Goal: Task Accomplishment & Management: Manage account settings

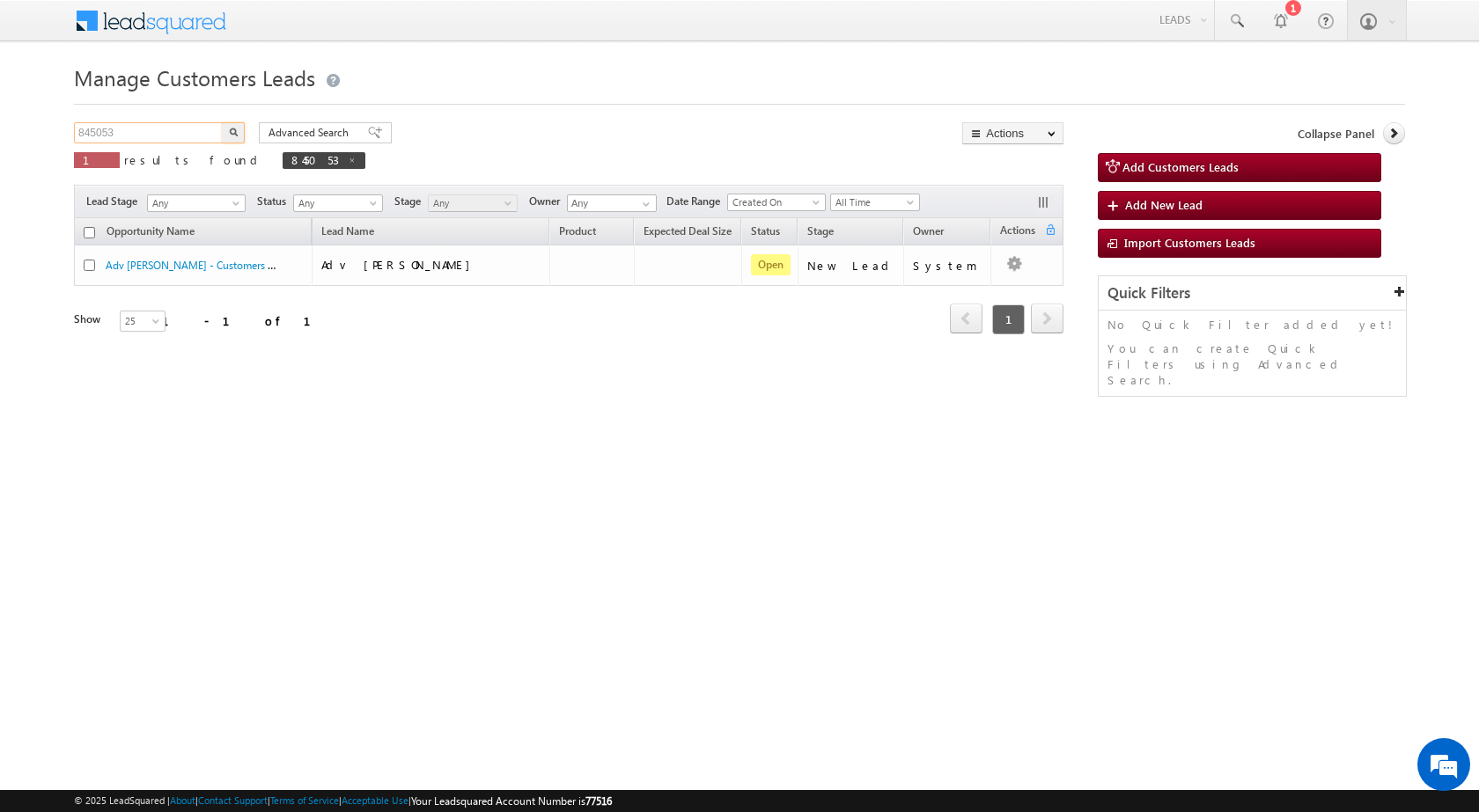
drag, startPoint x: 166, startPoint y: 140, endPoint x: 0, endPoint y: 144, distance: 166.0
click at [0, 144] on body "Menu [PERSON_NAME] sitar a7@ks erve." at bounding box center [740, 249] width 1479 height 499
paste input "37430"
type input "837430"
click at [239, 131] on button "button" at bounding box center [232, 132] width 23 height 21
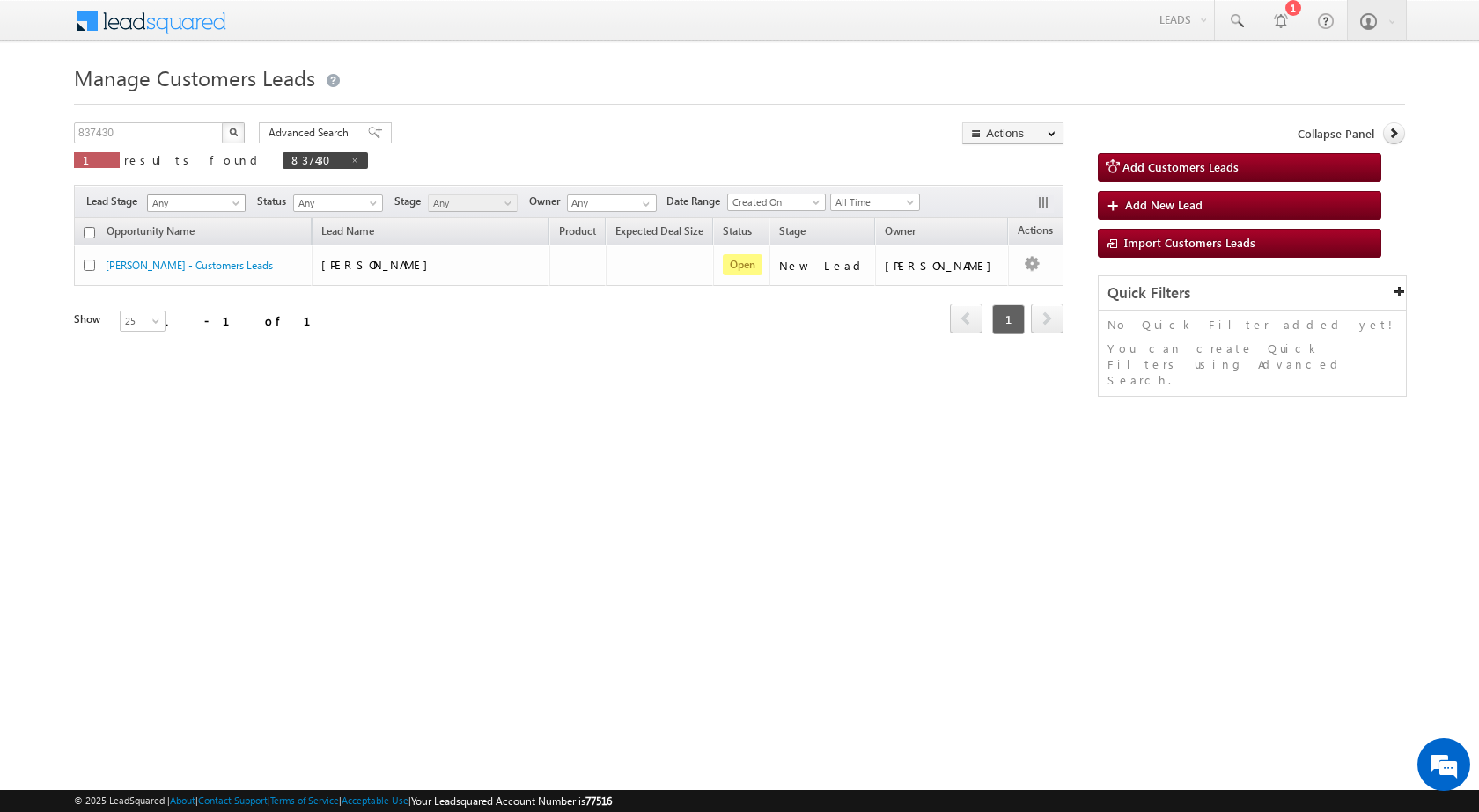
click at [206, 200] on span "Any" at bounding box center [193, 204] width 92 height 16
click at [283, 163] on span "837430" at bounding box center [325, 160] width 86 height 17
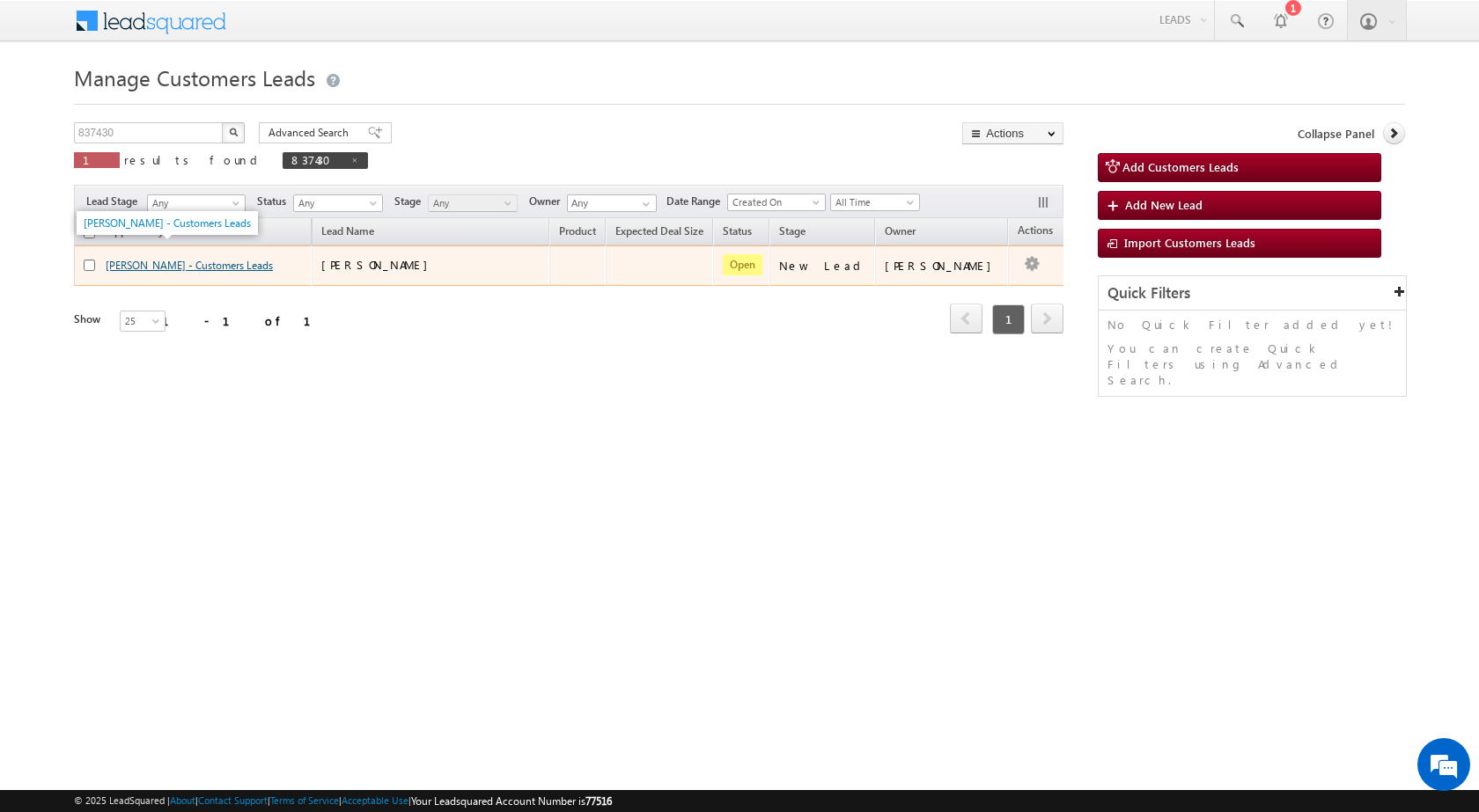
click at [185, 262] on link "YASHWANT SINGH PANWAR - Customers Leads" at bounding box center [189, 265] width 167 height 13
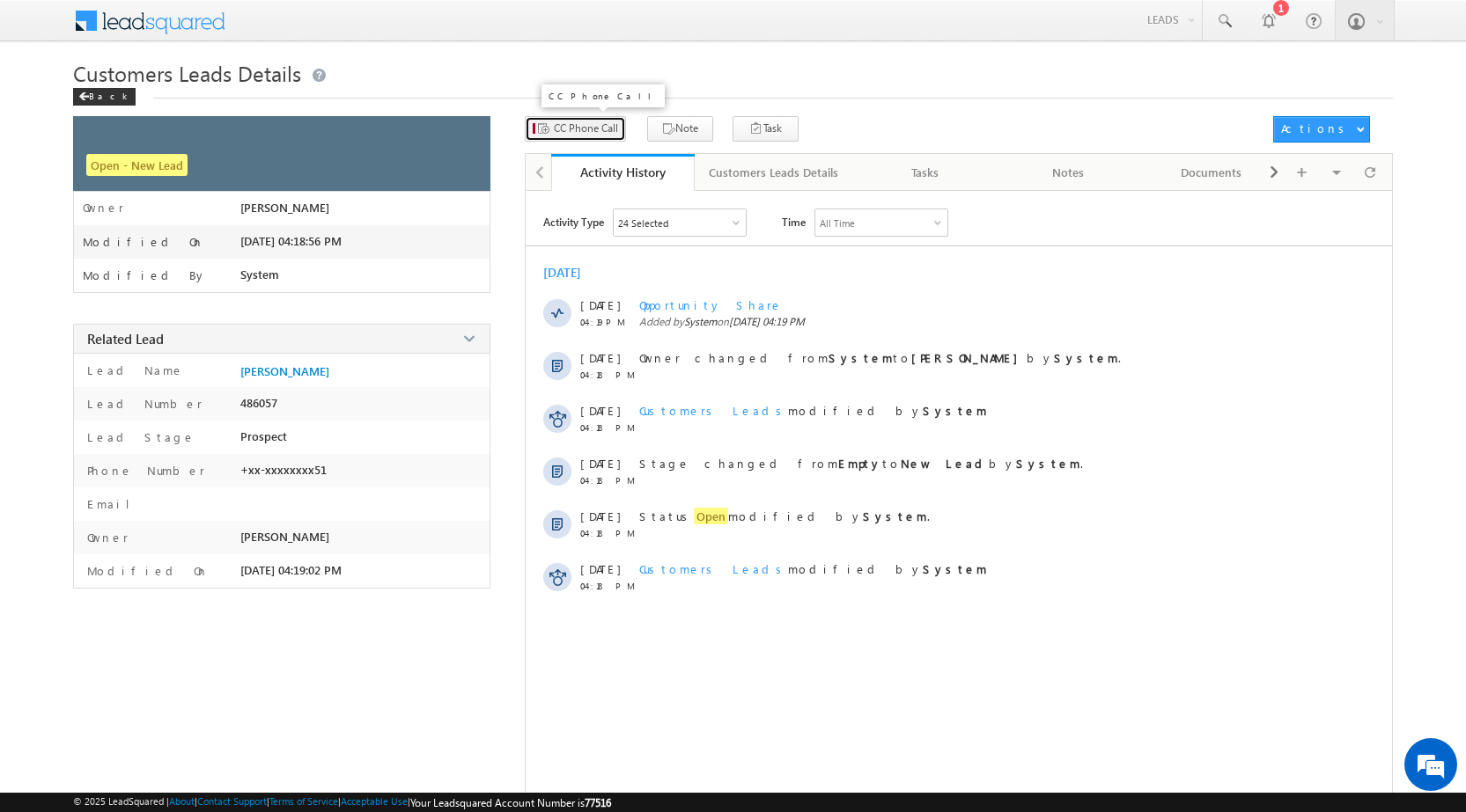
click at [576, 120] on span "CC Phone Call" at bounding box center [585, 128] width 64 height 16
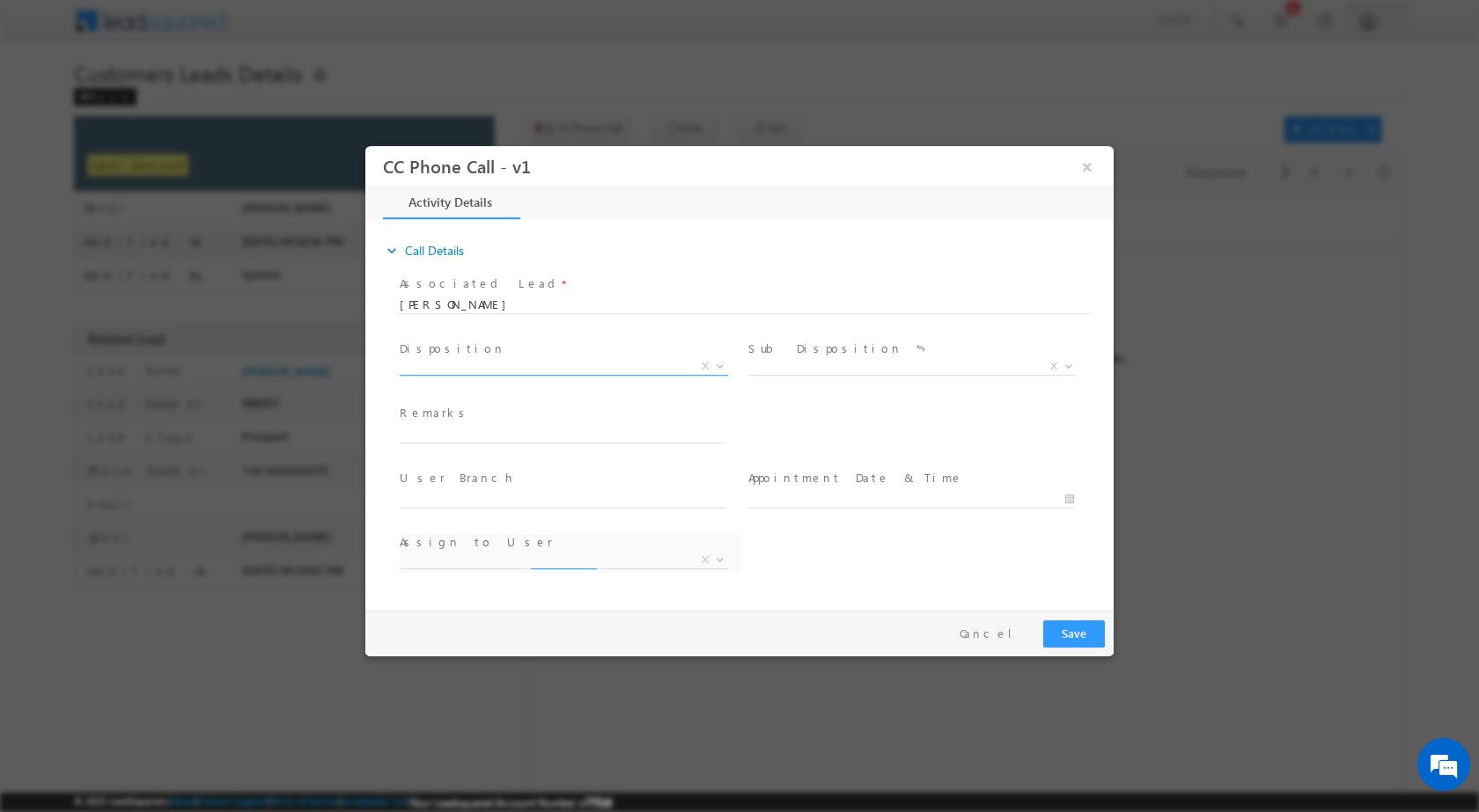
click at [726, 355] on span at bounding box center [719, 364] width 18 height 23
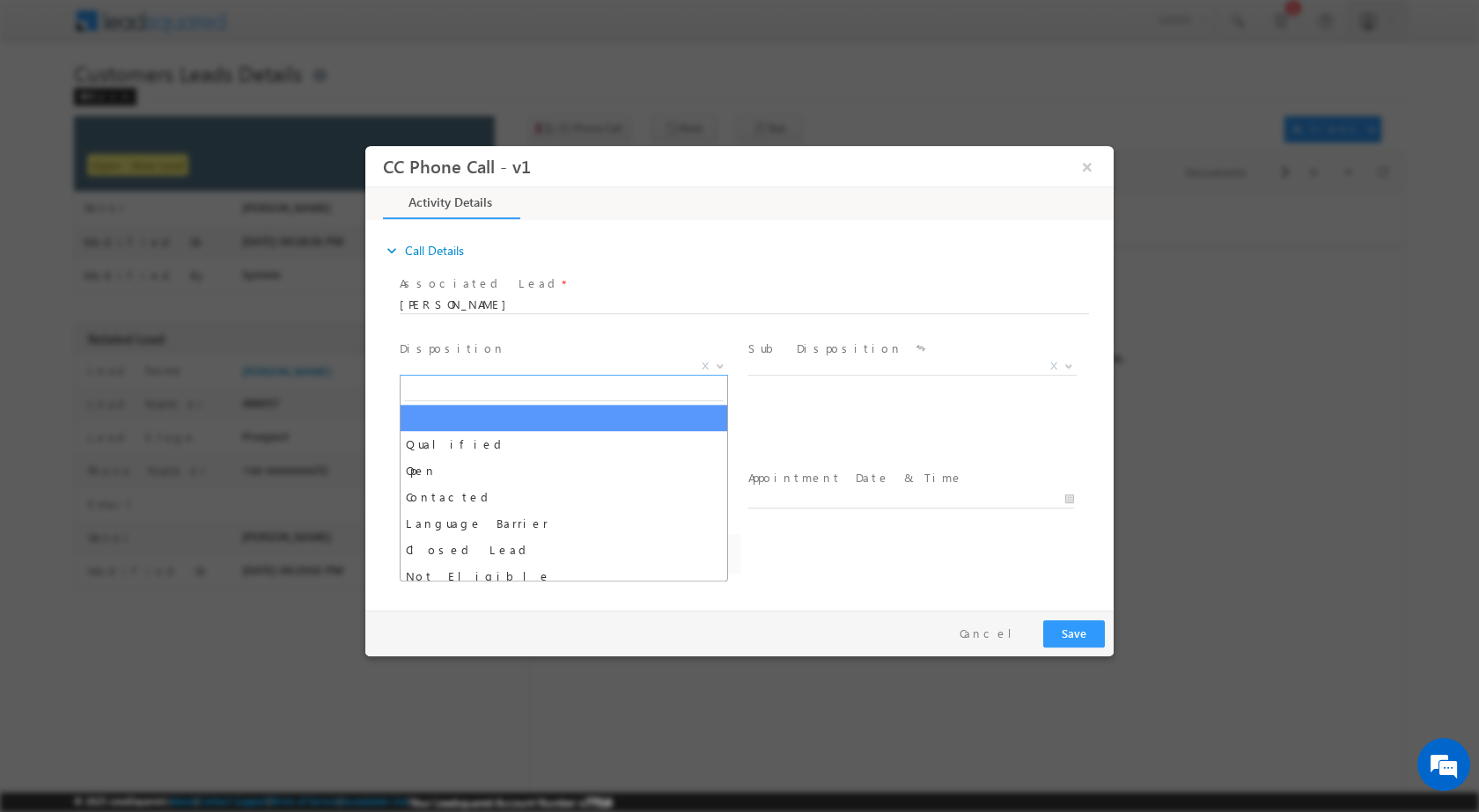
select select "alok.verma@sgrlimited.in"
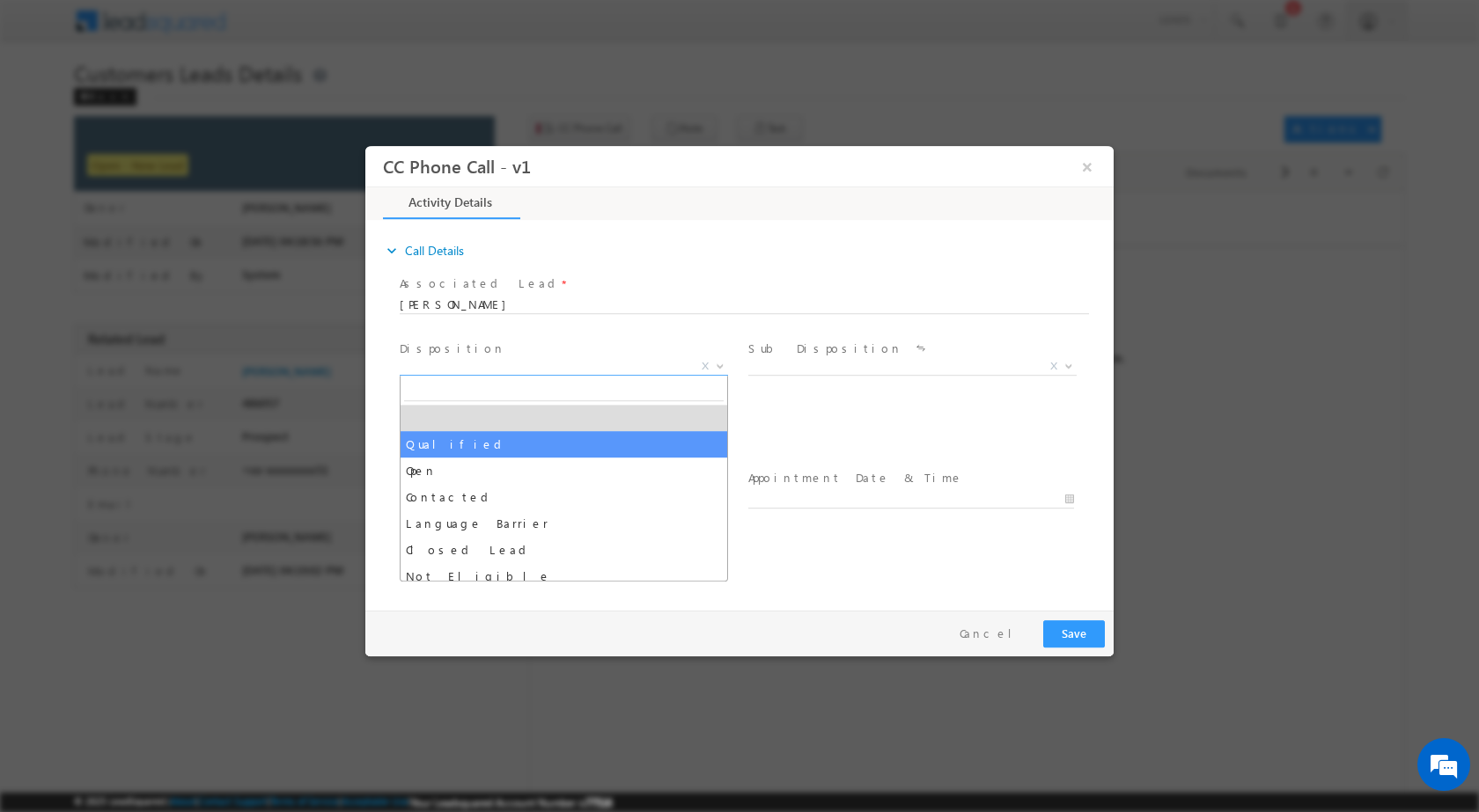
drag, startPoint x: 545, startPoint y: 440, endPoint x: 718, endPoint y: 412, distance: 175.3
select select "Qualified"
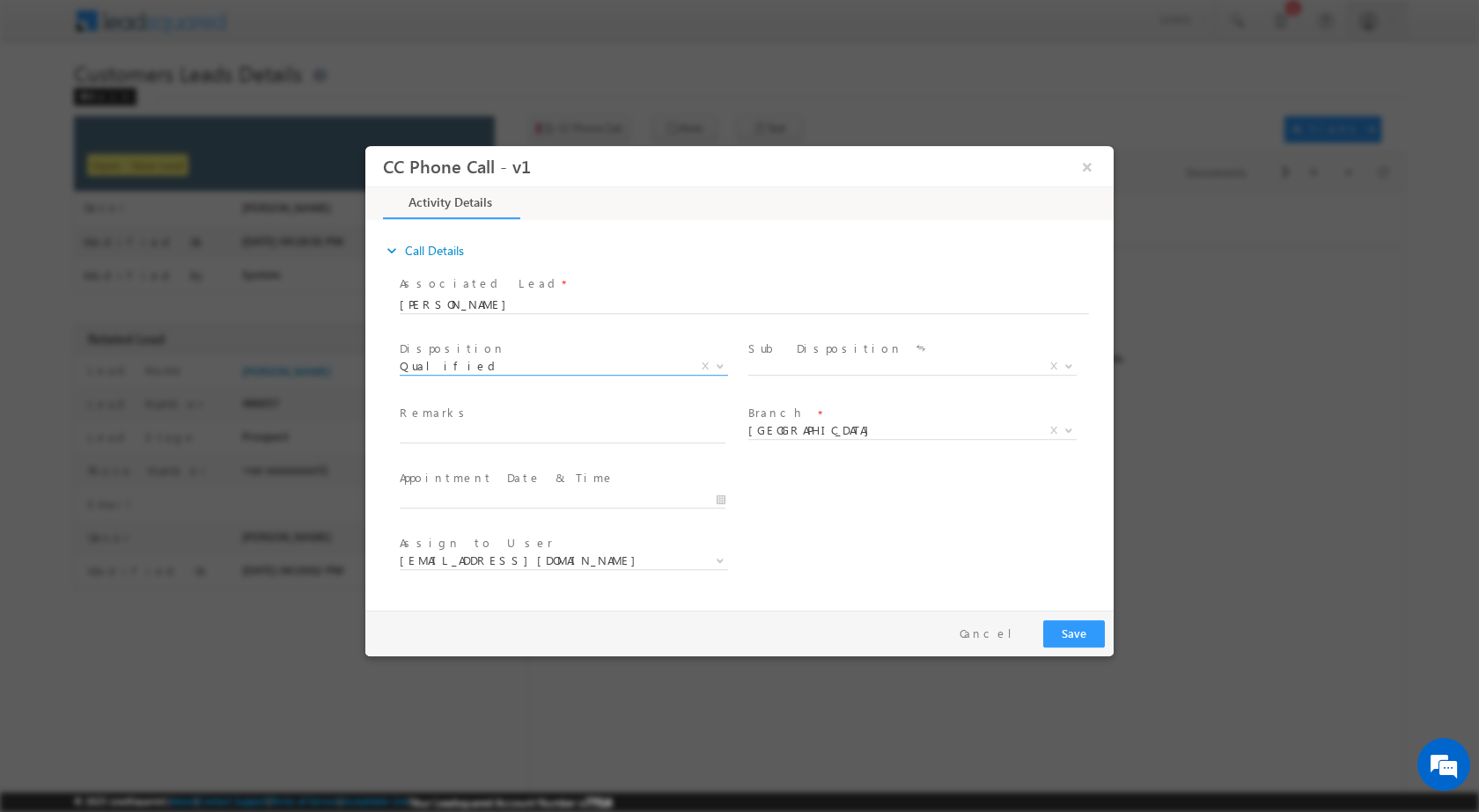
click at [1091, 364] on div "Sub Disposition * Sale Marked X" at bounding box center [919, 368] width 349 height 65
click at [1068, 368] on span at bounding box center [1067, 364] width 18 height 23
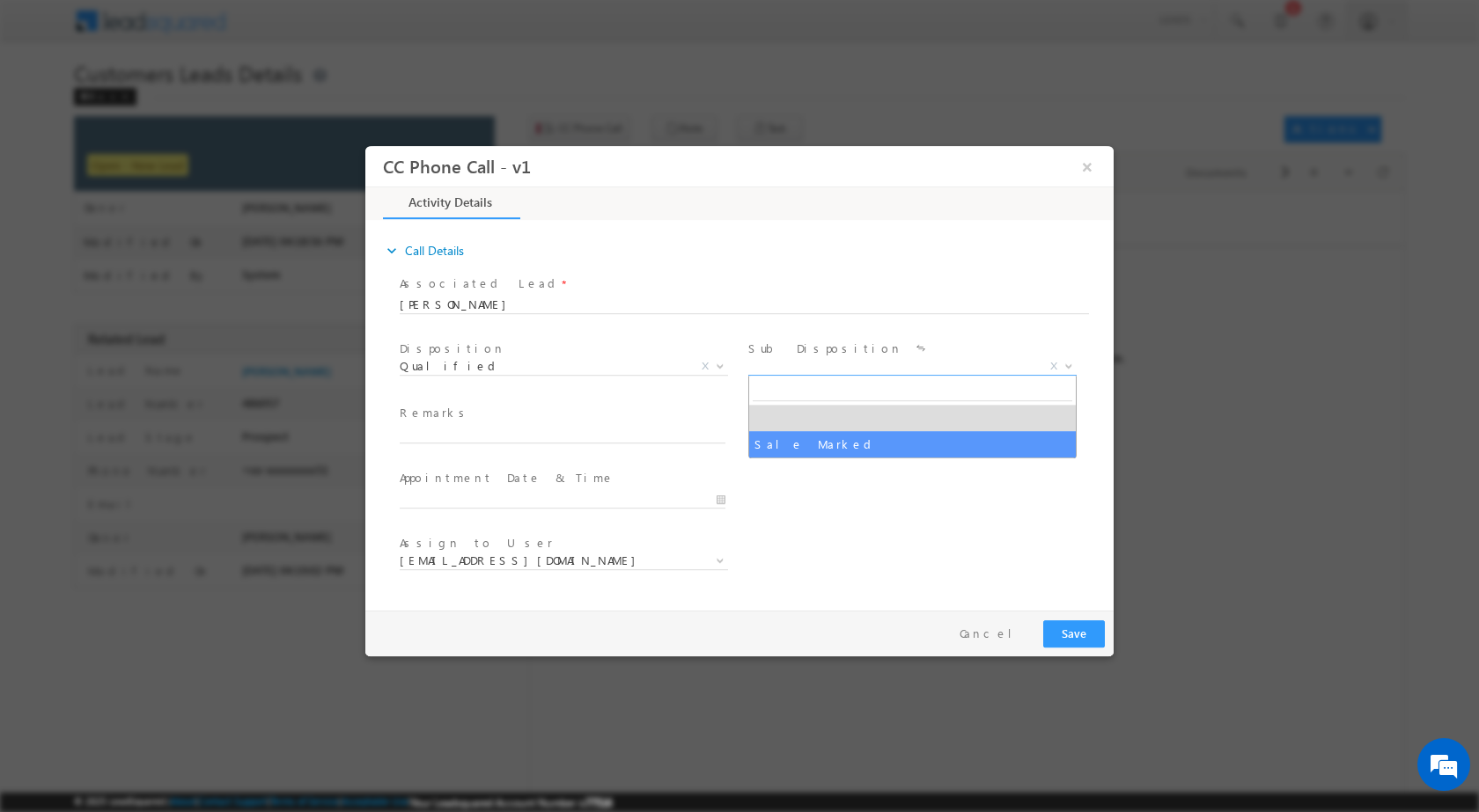
drag, startPoint x: 901, startPoint y: 429, endPoint x: 910, endPoint y: 439, distance: 13.5
select select "Sale Marked"
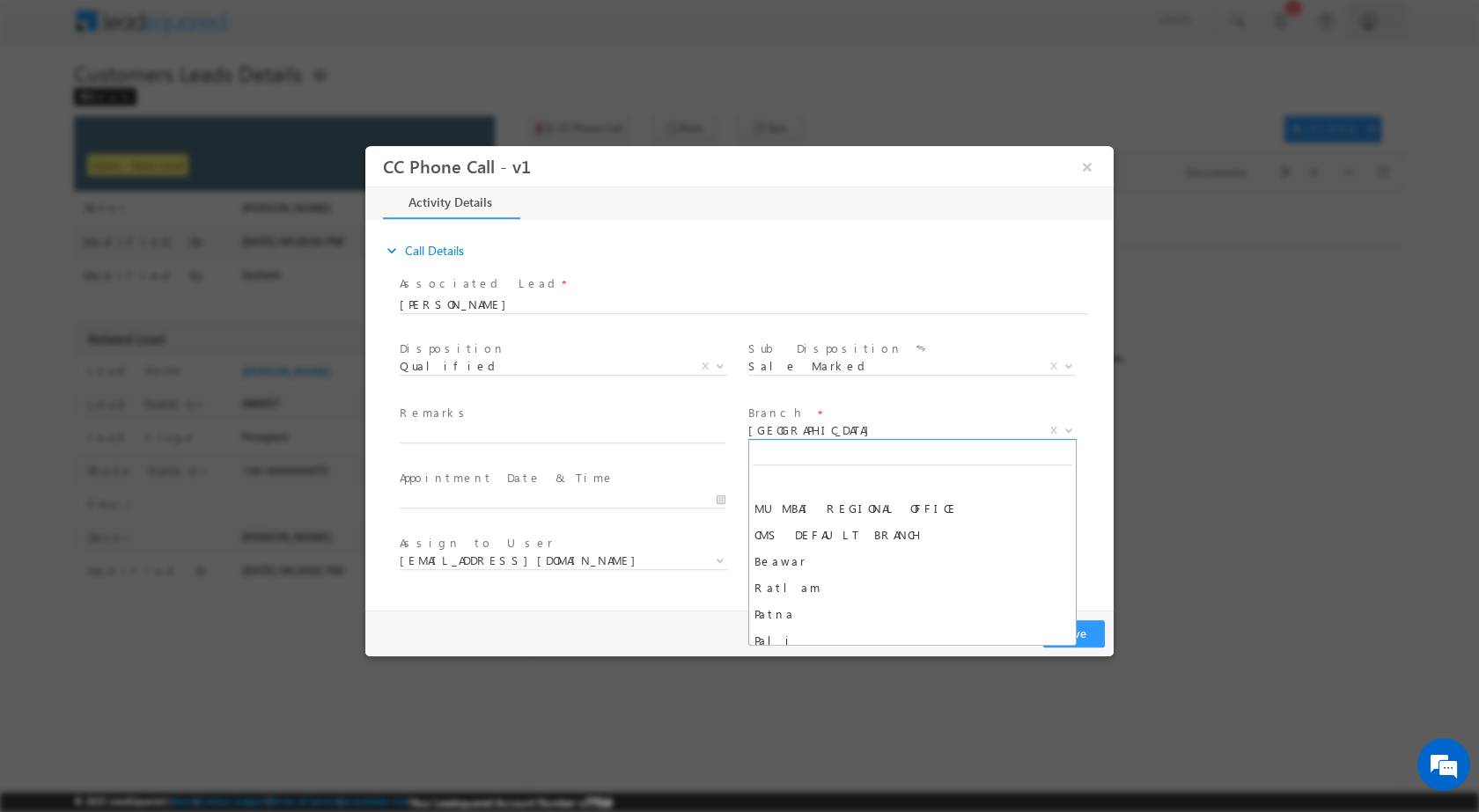
click at [1062, 428] on span at bounding box center [1067, 429] width 18 height 23
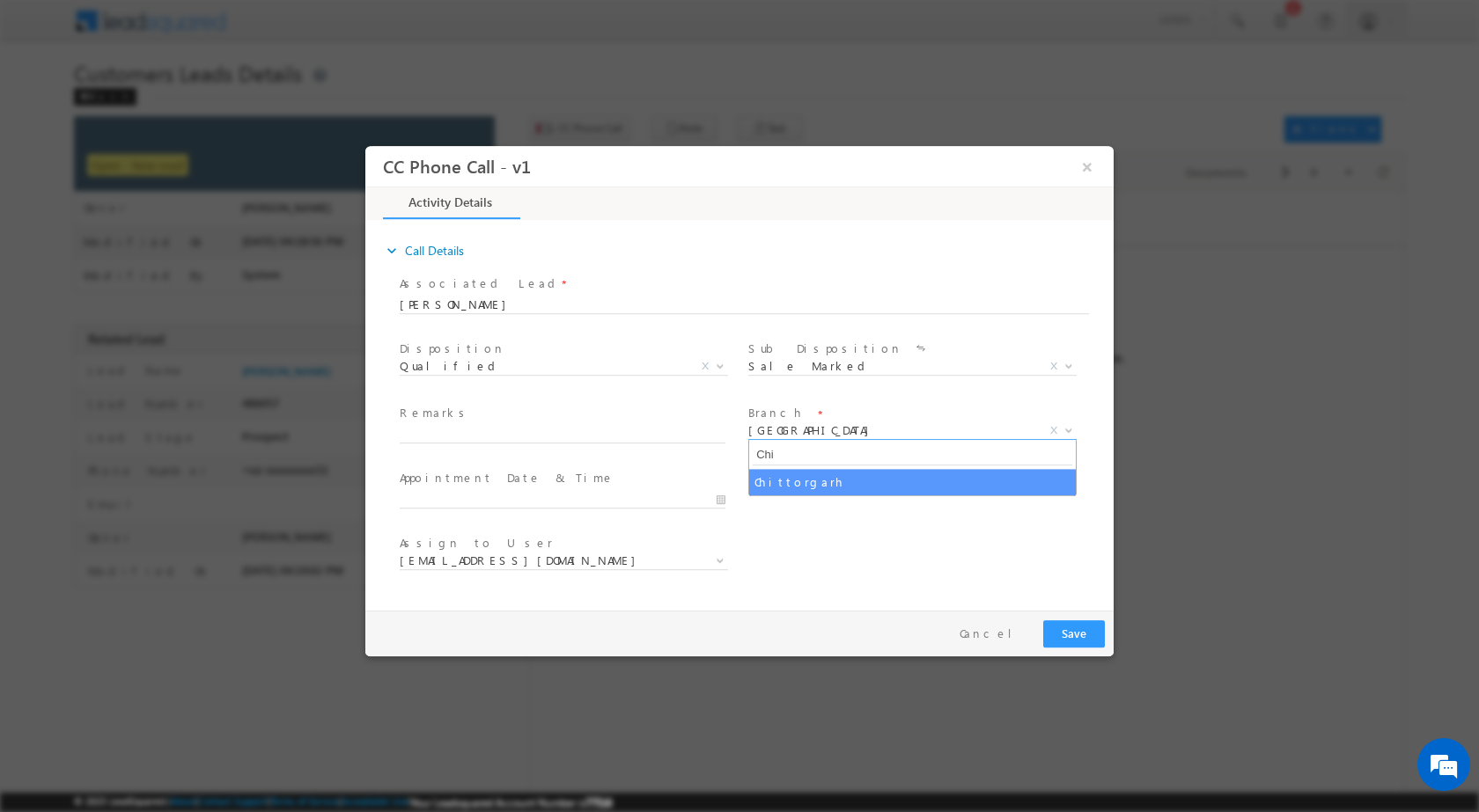
type input "Chi"
select select "Chittorgarh"
select select "danish.mohammed@sgrlimited.in"
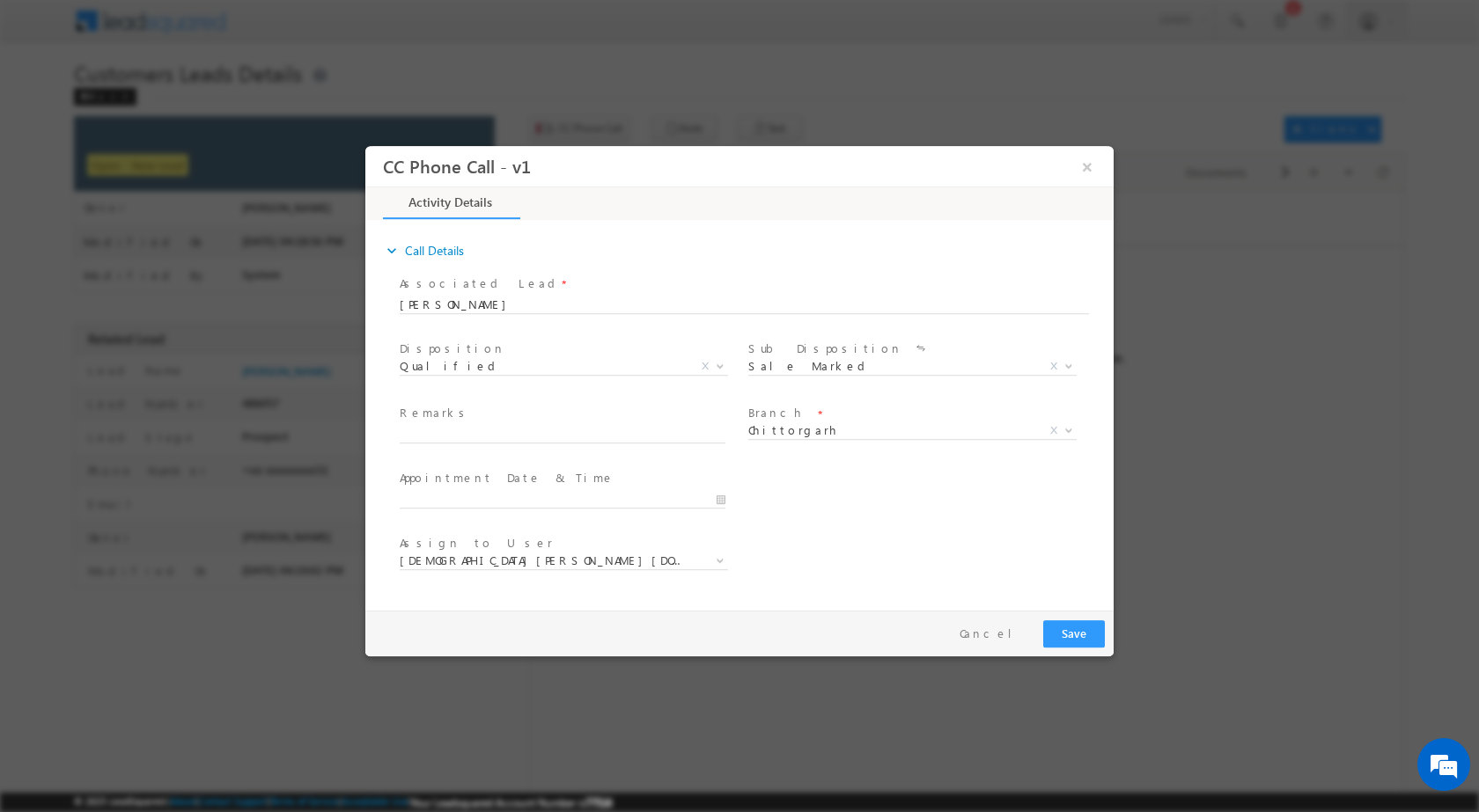
click at [731, 494] on div at bounding box center [570, 497] width 342 height 21
click at [723, 499] on input "09/09/2025 3:47 PM" at bounding box center [562, 499] width 326 height 18
type input "09/12/2025 3:47 PM"
type input "11"
type input "09/12/2025 11:47 PM"
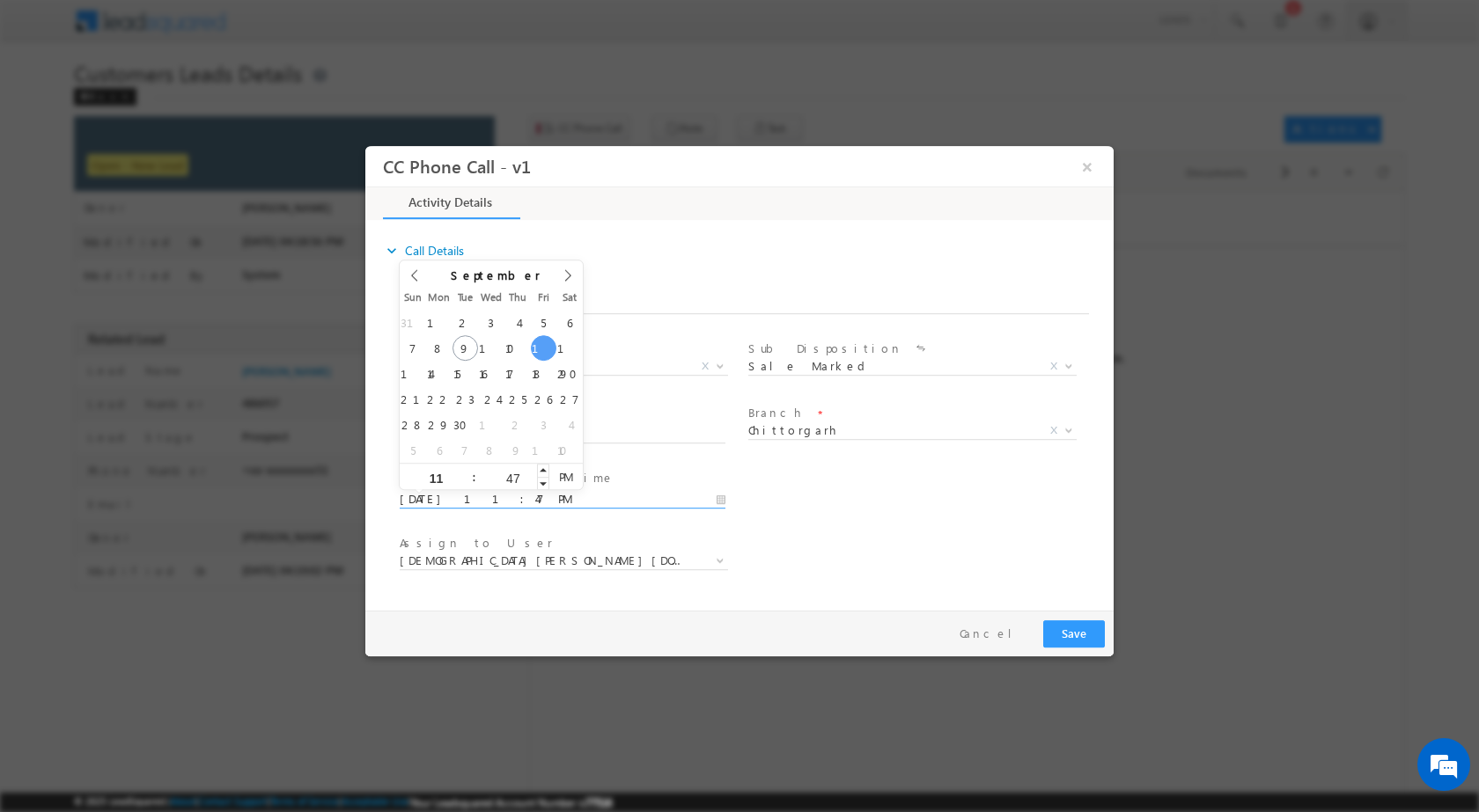
click at [520, 476] on input "47" at bounding box center [513, 477] width 73 height 12
type input "00"
type input "09/12/2025 11:00 AM"
click at [579, 468] on span "PM" at bounding box center [565, 475] width 32 height 27
click at [986, 514] on div "User Branch * Appointment Date & Time * 09/12/2025 11:00 AM" at bounding box center [754, 497] width 718 height 65
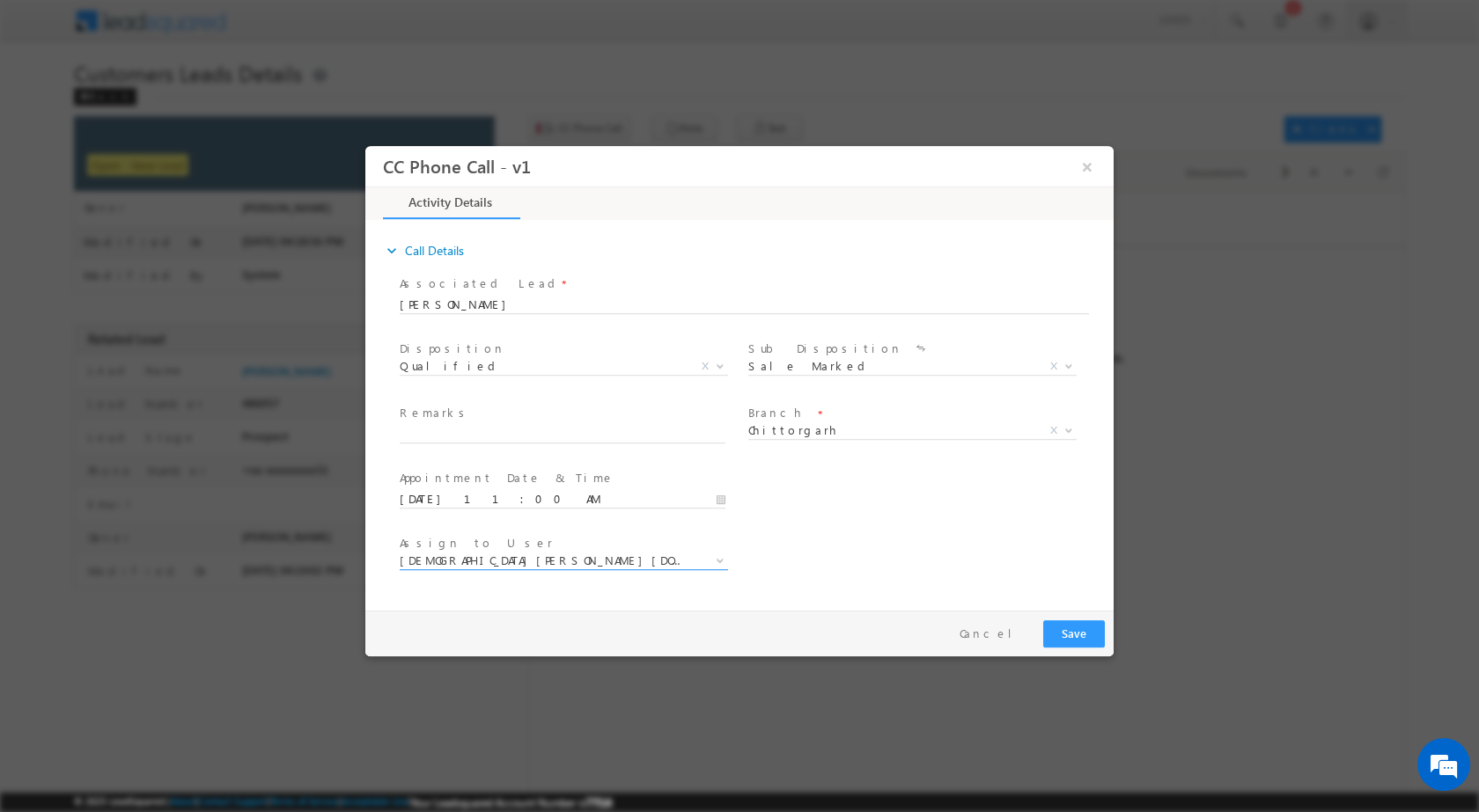
click at [728, 560] on span at bounding box center [719, 559] width 18 height 23
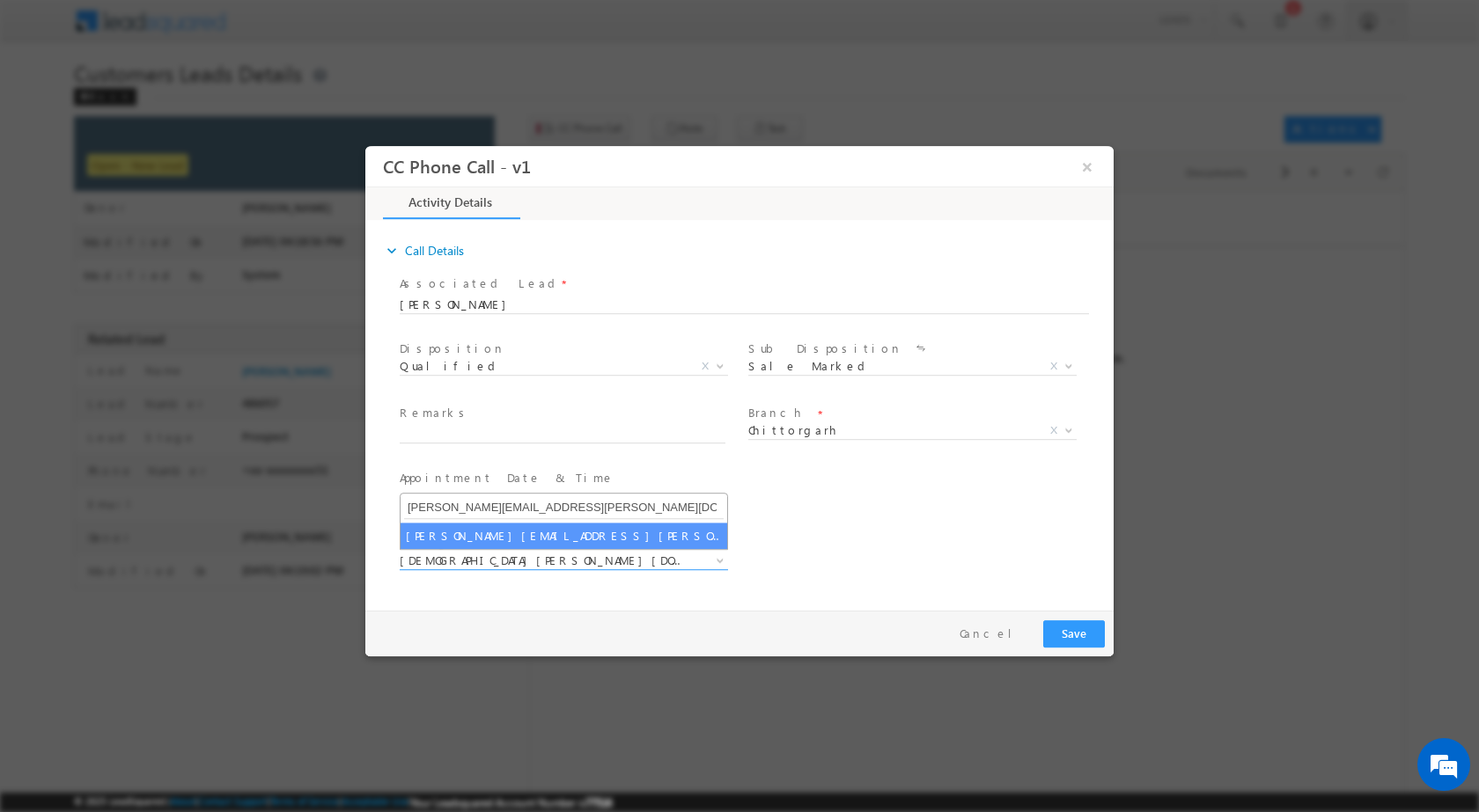
type input "[PERSON_NAME][EMAIL_ADDRESS][PERSON_NAME][DOMAIN_NAME]"
select select "[PERSON_NAME][EMAIL_ADDRESS][PERSON_NAME][DOMAIN_NAME]"
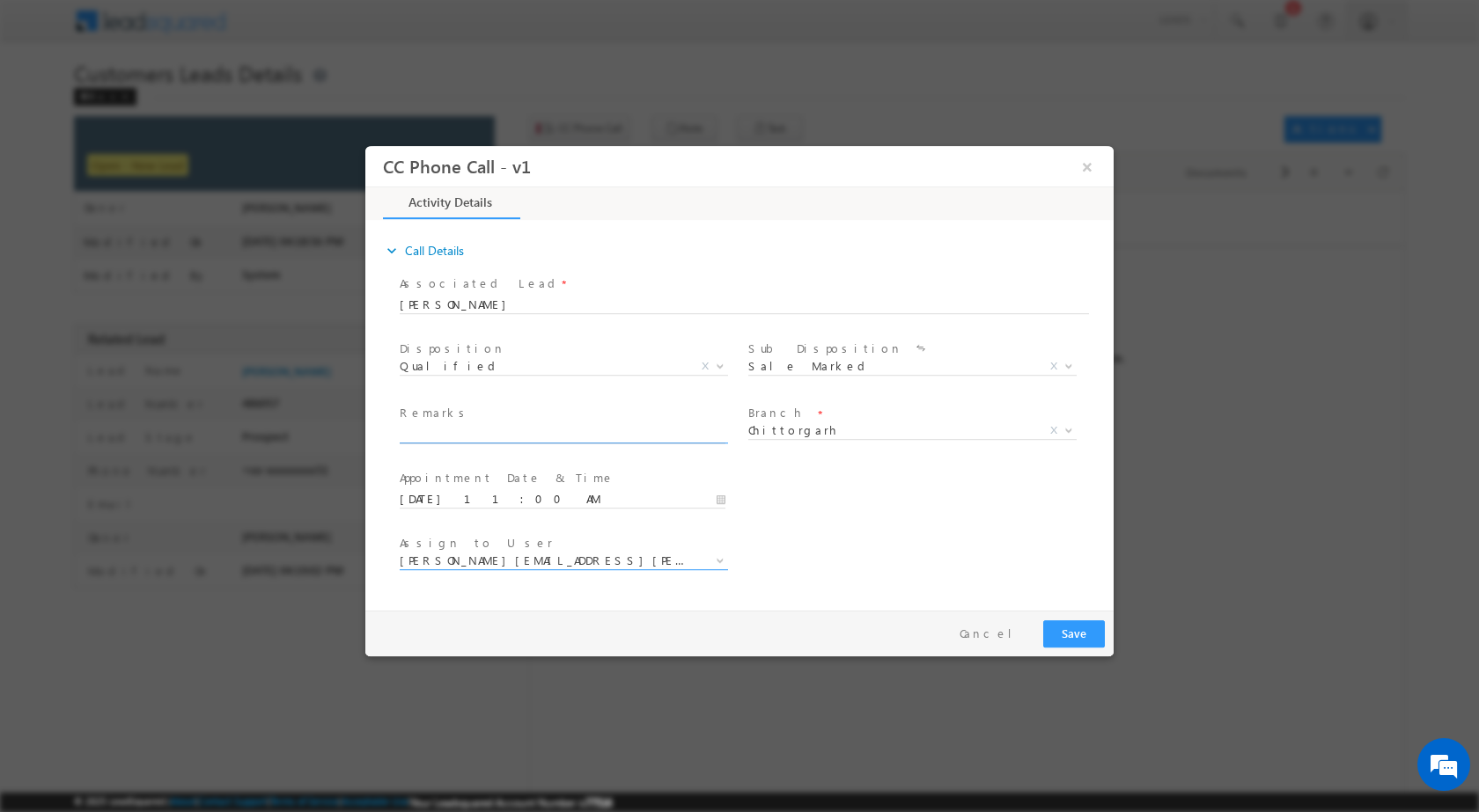
click at [427, 430] on input "text" at bounding box center [562, 434] width 326 height 18
paste input "09/09-Customer Name is YASHWANT SINGH PANWAR Customer age is 40 Yrs loan type i…"
type input "09/09-Customer Name is YASHWANT SINGH PANWAR Customer age is 40 Yrs loan type i…"
click at [1068, 629] on button "Save" at bounding box center [1074, 633] width 62 height 28
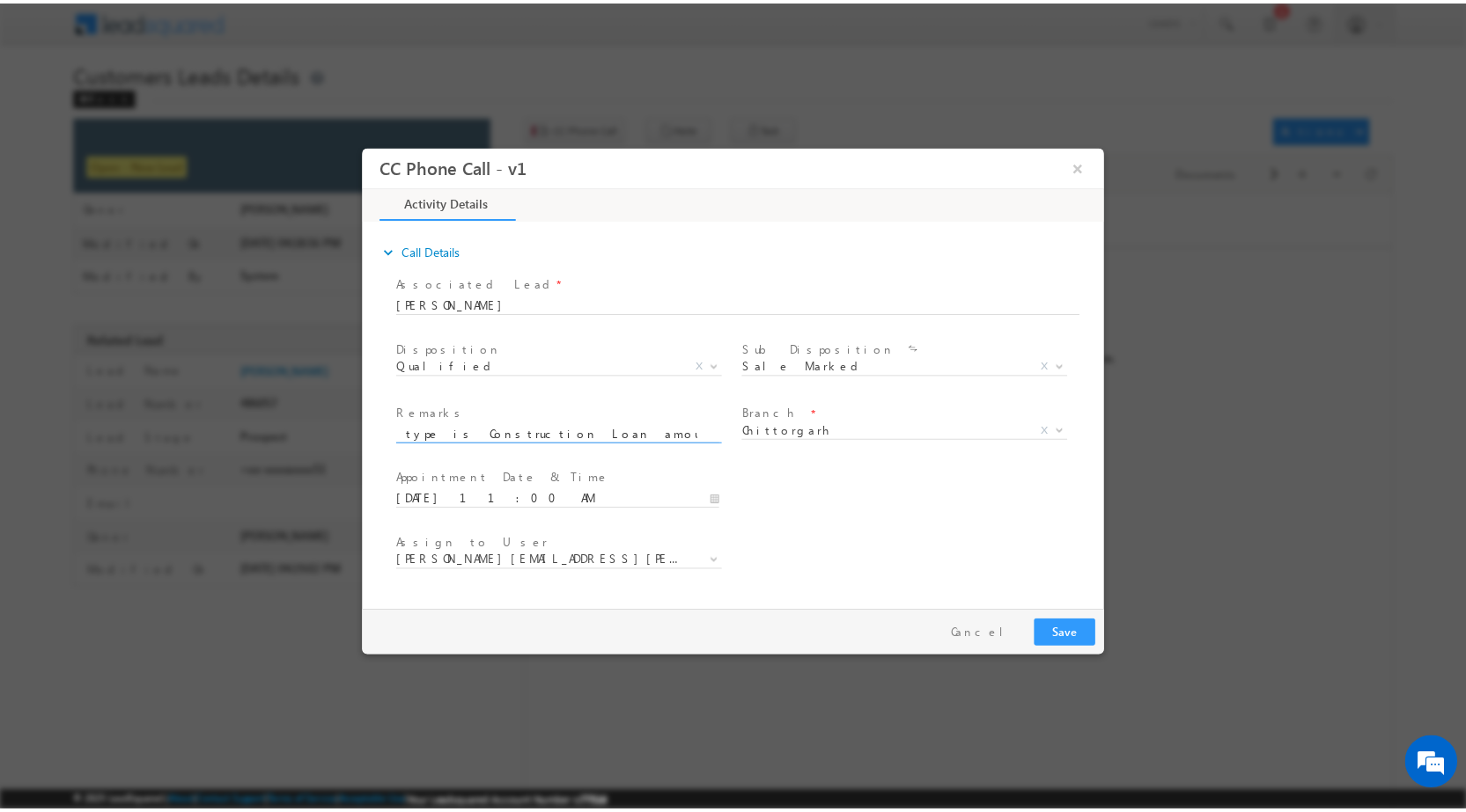
scroll to position [0, 0]
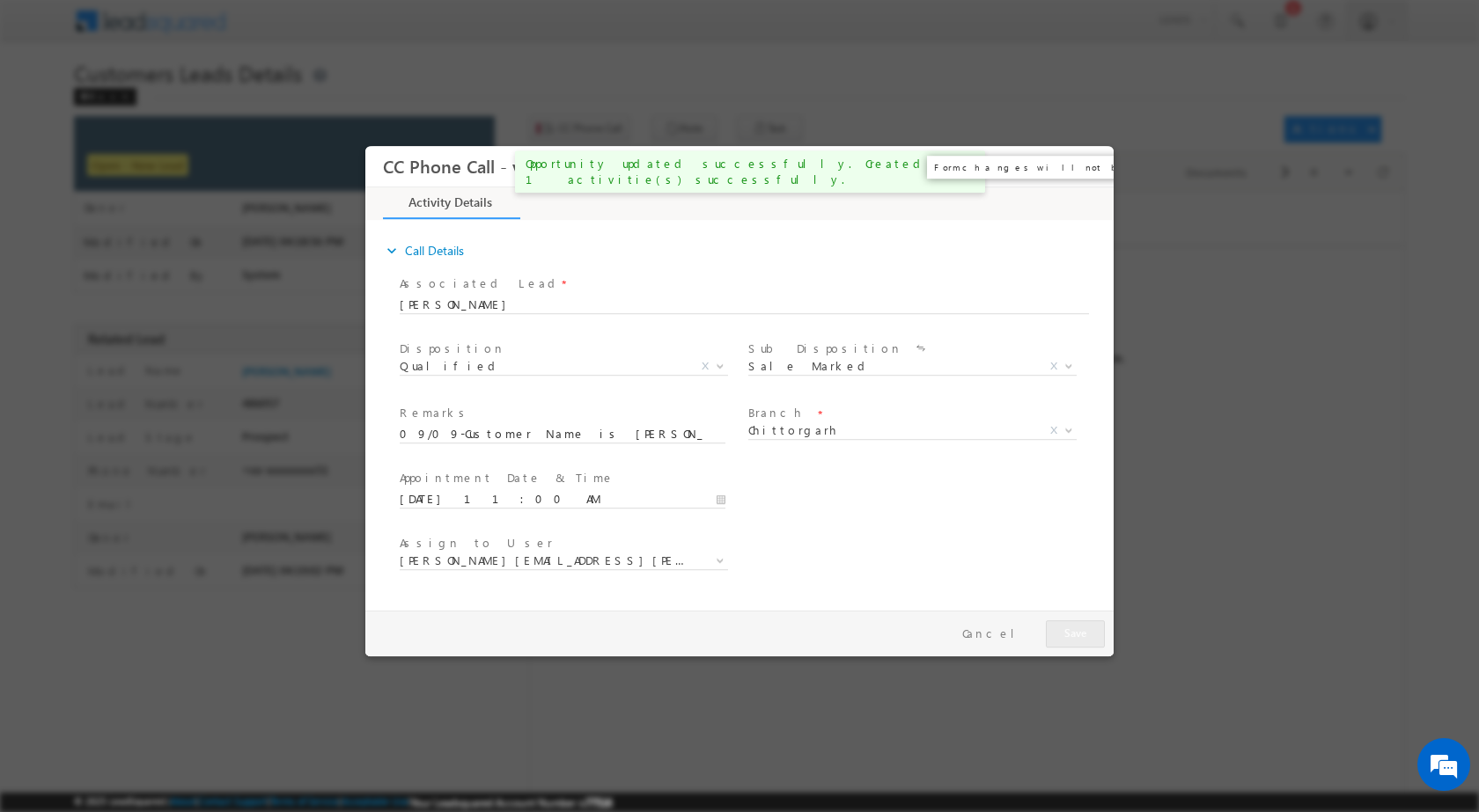
click at [1084, 170] on button "×" at bounding box center [1087, 165] width 30 height 32
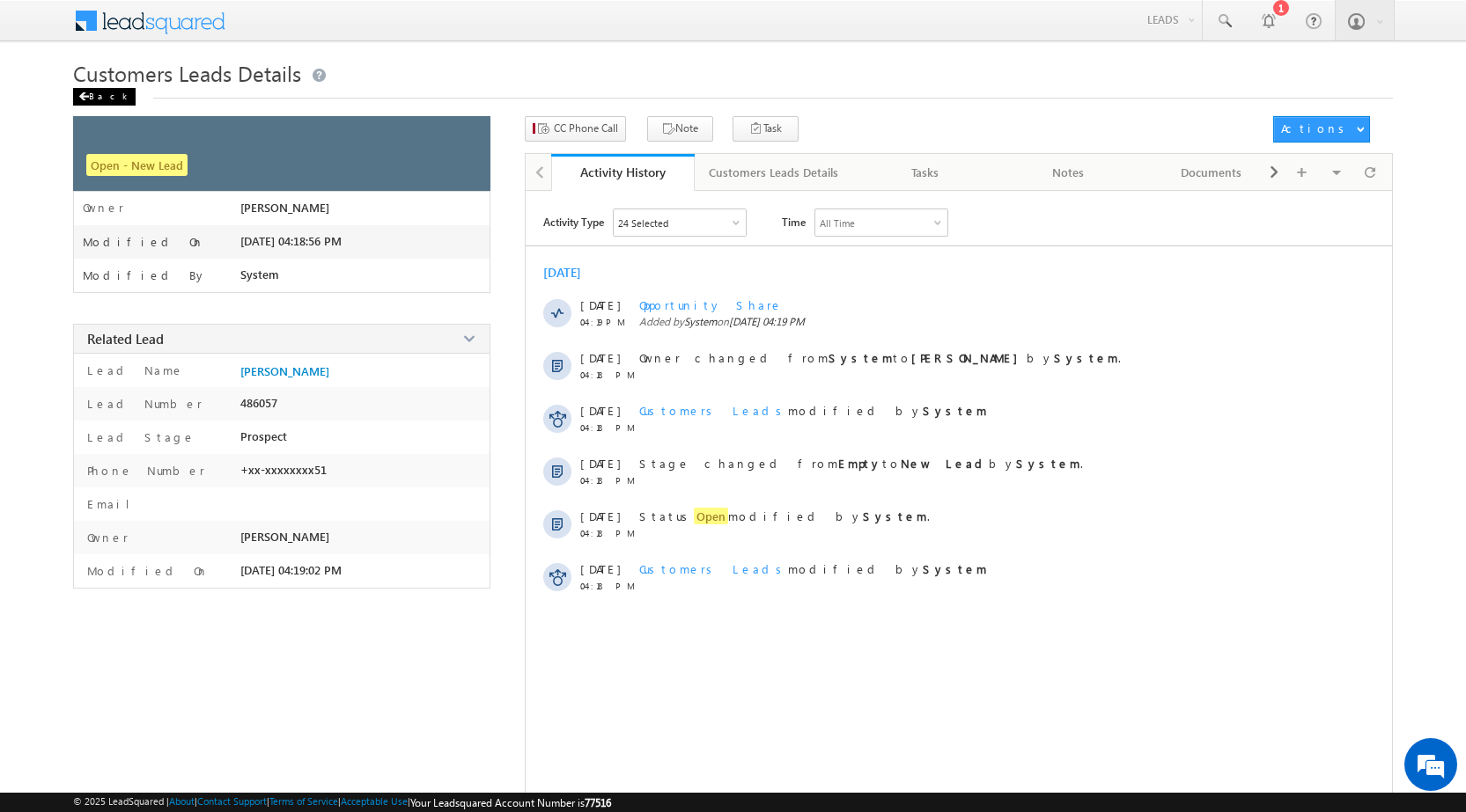
click at [80, 95] on span at bounding box center [84, 96] width 11 height 9
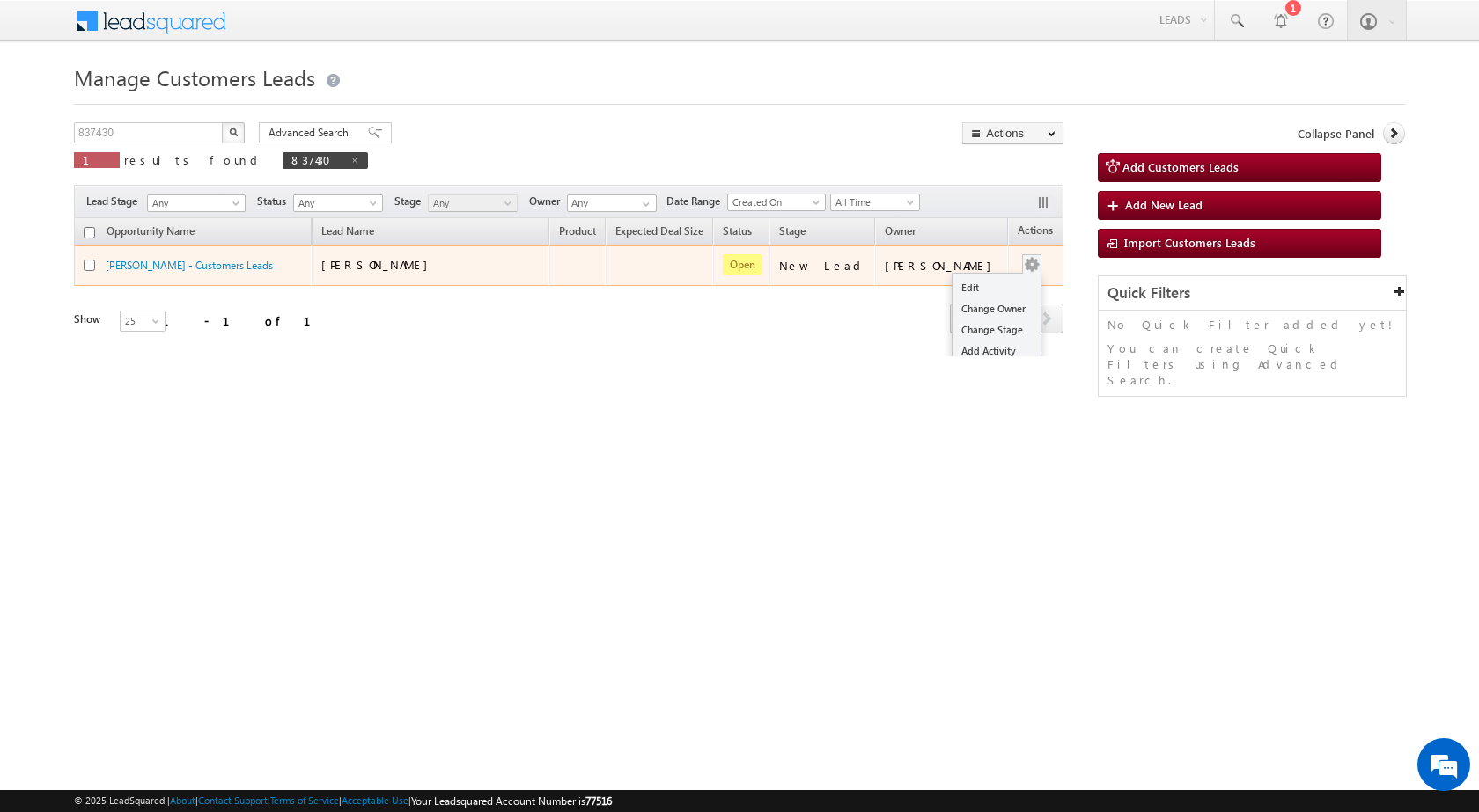
click at [1018, 270] on td "Edit Change Owner Change Stage Add Activity Add Task Delete" at bounding box center [1045, 265] width 73 height 40
click at [959, 286] on link "Edit" at bounding box center [996, 287] width 88 height 21
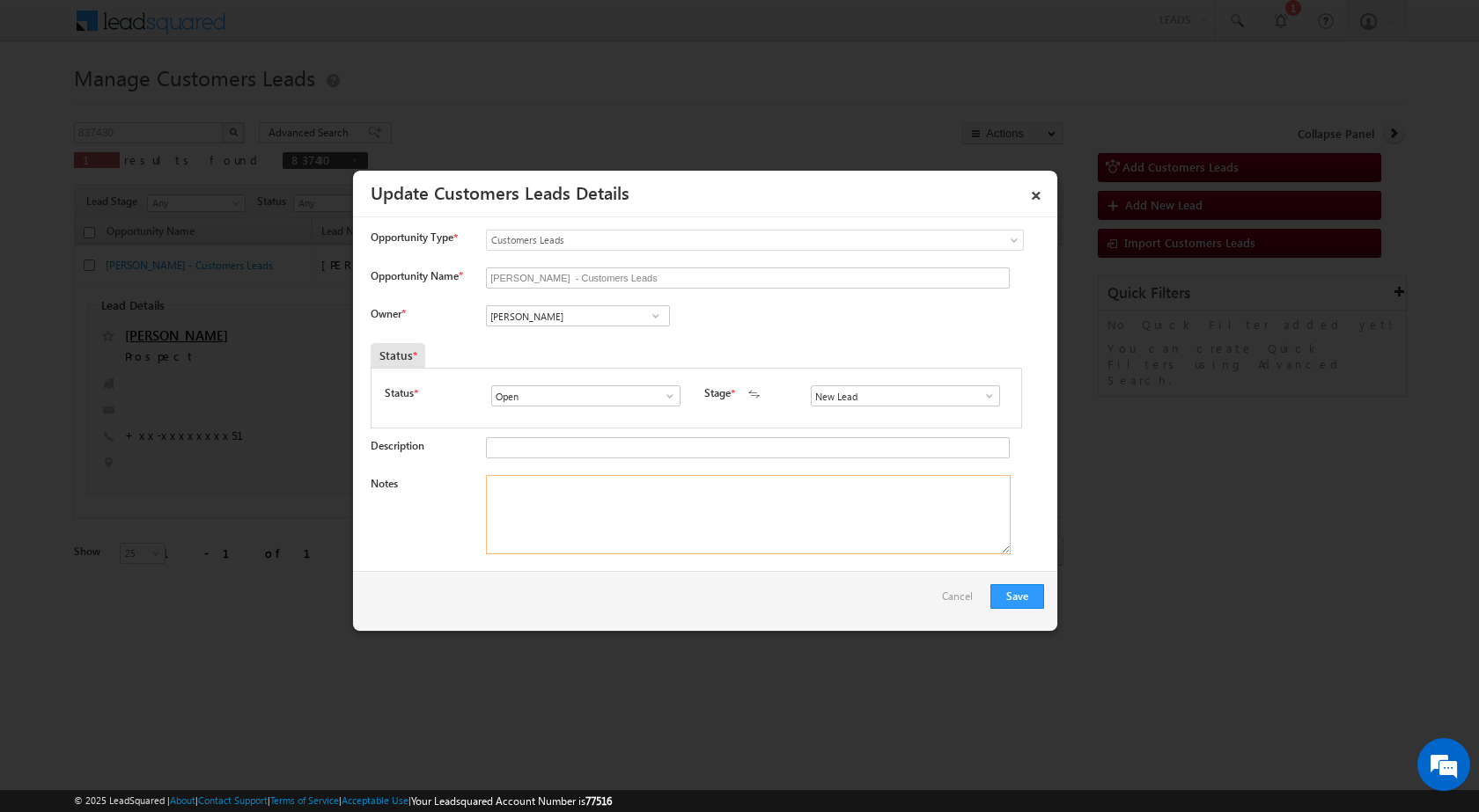
click at [653, 492] on textarea "Notes" at bounding box center [748, 515] width 525 height 79
paste textarea "09/09-Customer Name is [PERSON_NAME] Customer age is [DEMOGRAPHIC_DATA] Yrs loa…"
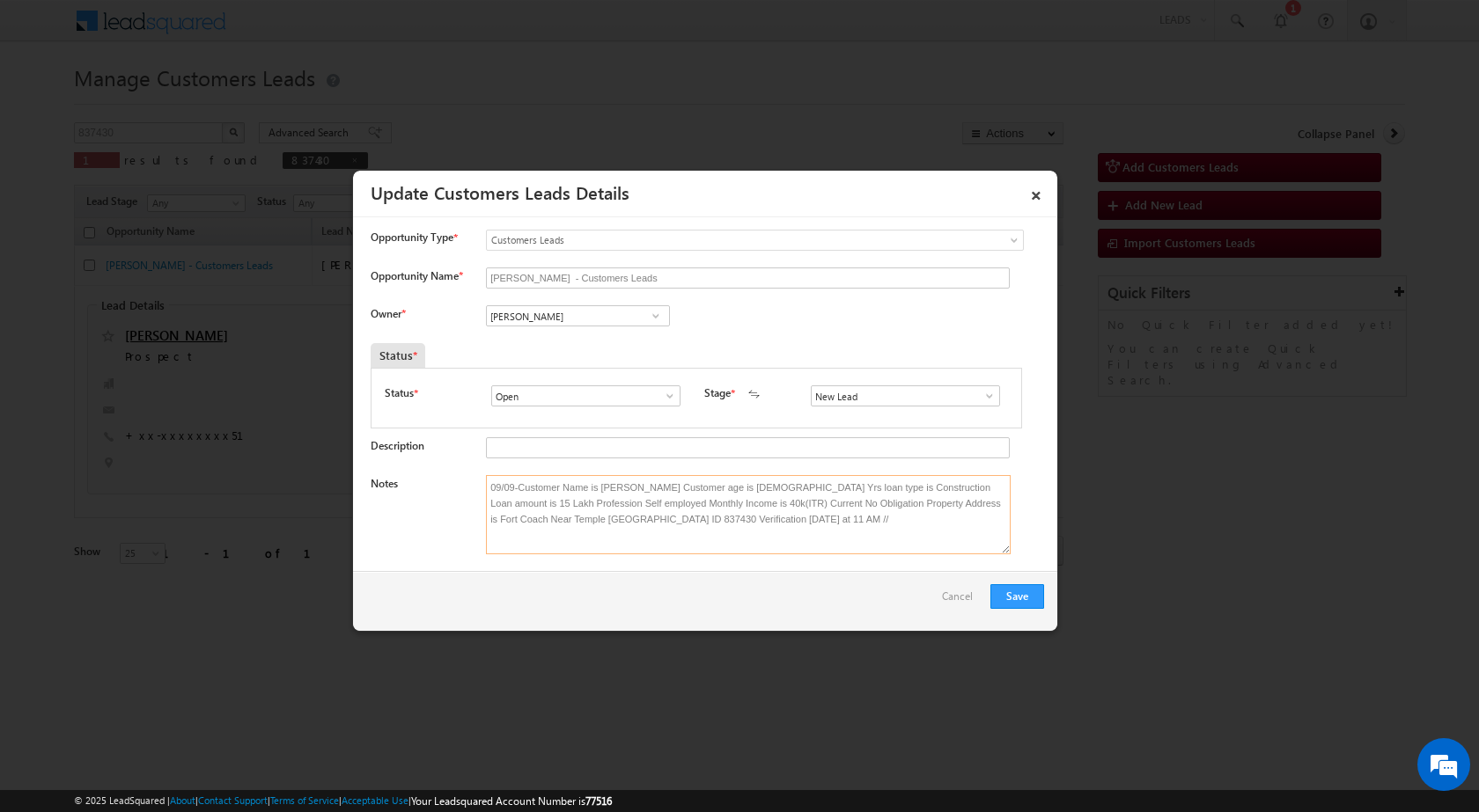
type textarea "09/09-Customer Name is [PERSON_NAME] Customer age is [DEMOGRAPHIC_DATA] Yrs loa…"
click at [653, 311] on span at bounding box center [656, 316] width 18 height 14
paste input "[PERSON_NAME][EMAIL_ADDRESS][PERSON_NAME][DOMAIN_NAME]"
click at [617, 334] on link "[PERSON_NAME] Kumhar [EMAIL_ADDRESS][PERSON_NAME][DOMAIN_NAME]" at bounding box center [578, 344] width 184 height 33
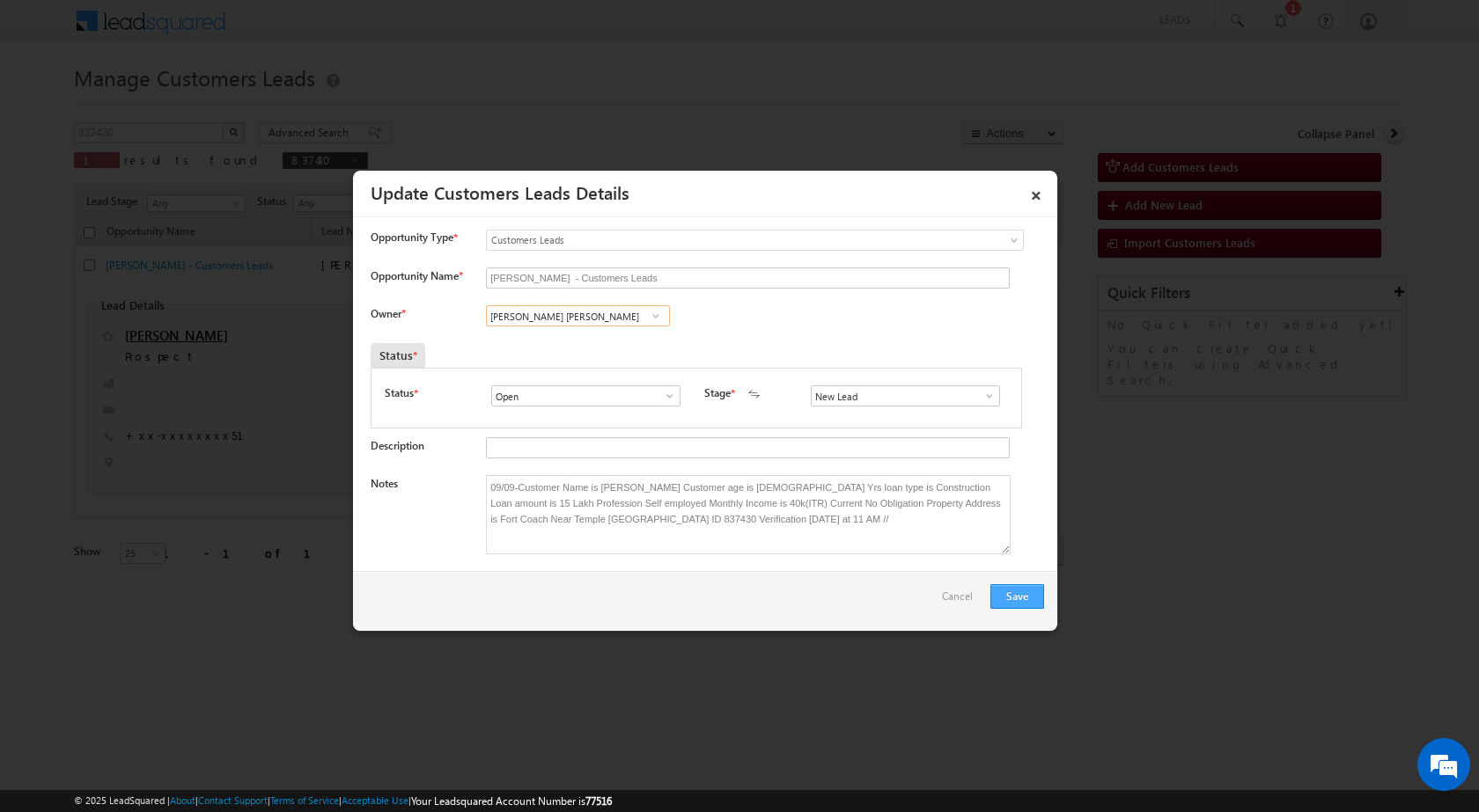
type input "[PERSON_NAME] [PERSON_NAME]"
click at [1027, 588] on button "Save" at bounding box center [1017, 596] width 54 height 25
